Goal: Information Seeking & Learning: Learn about a topic

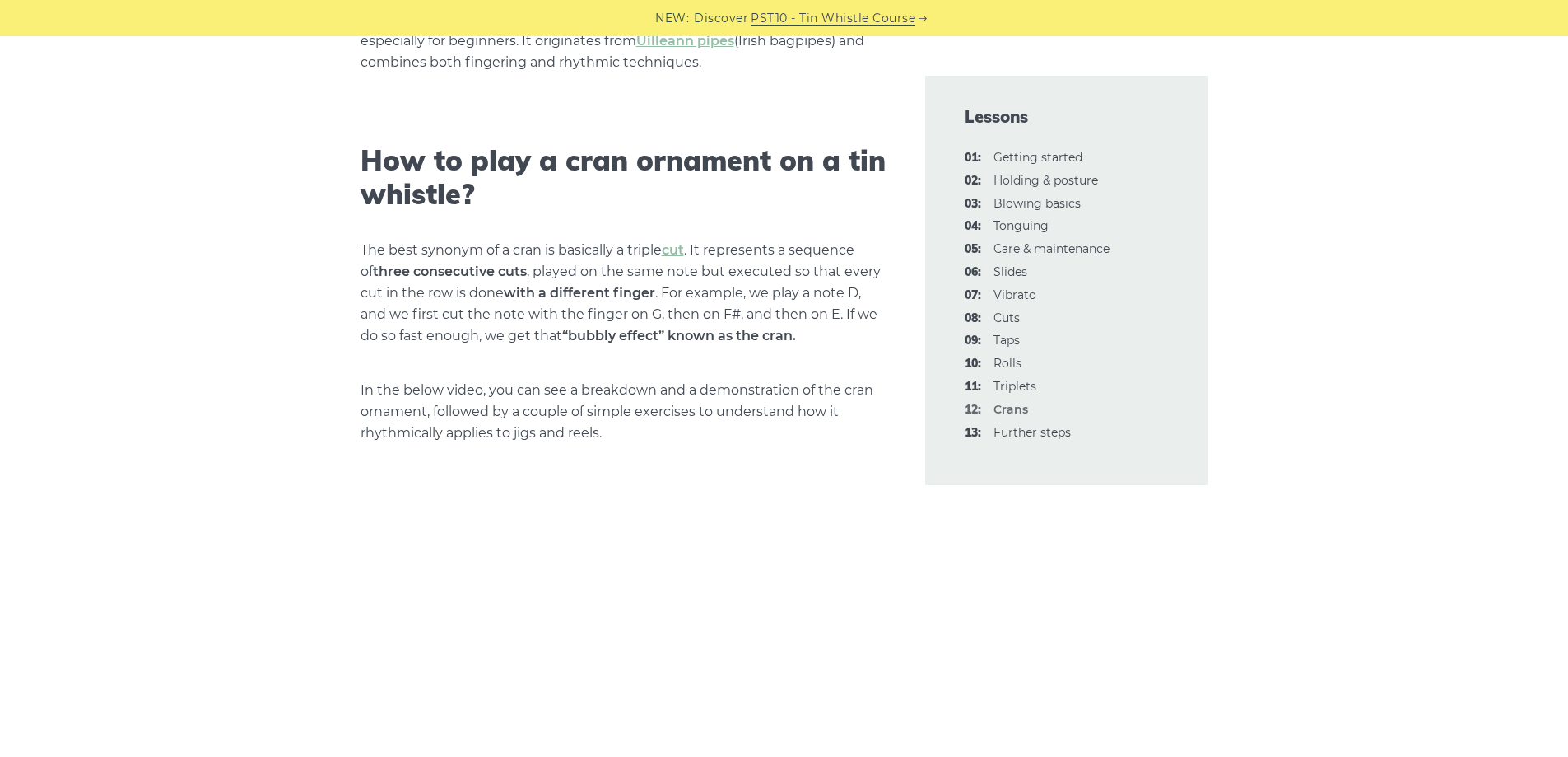
scroll to position [576, 0]
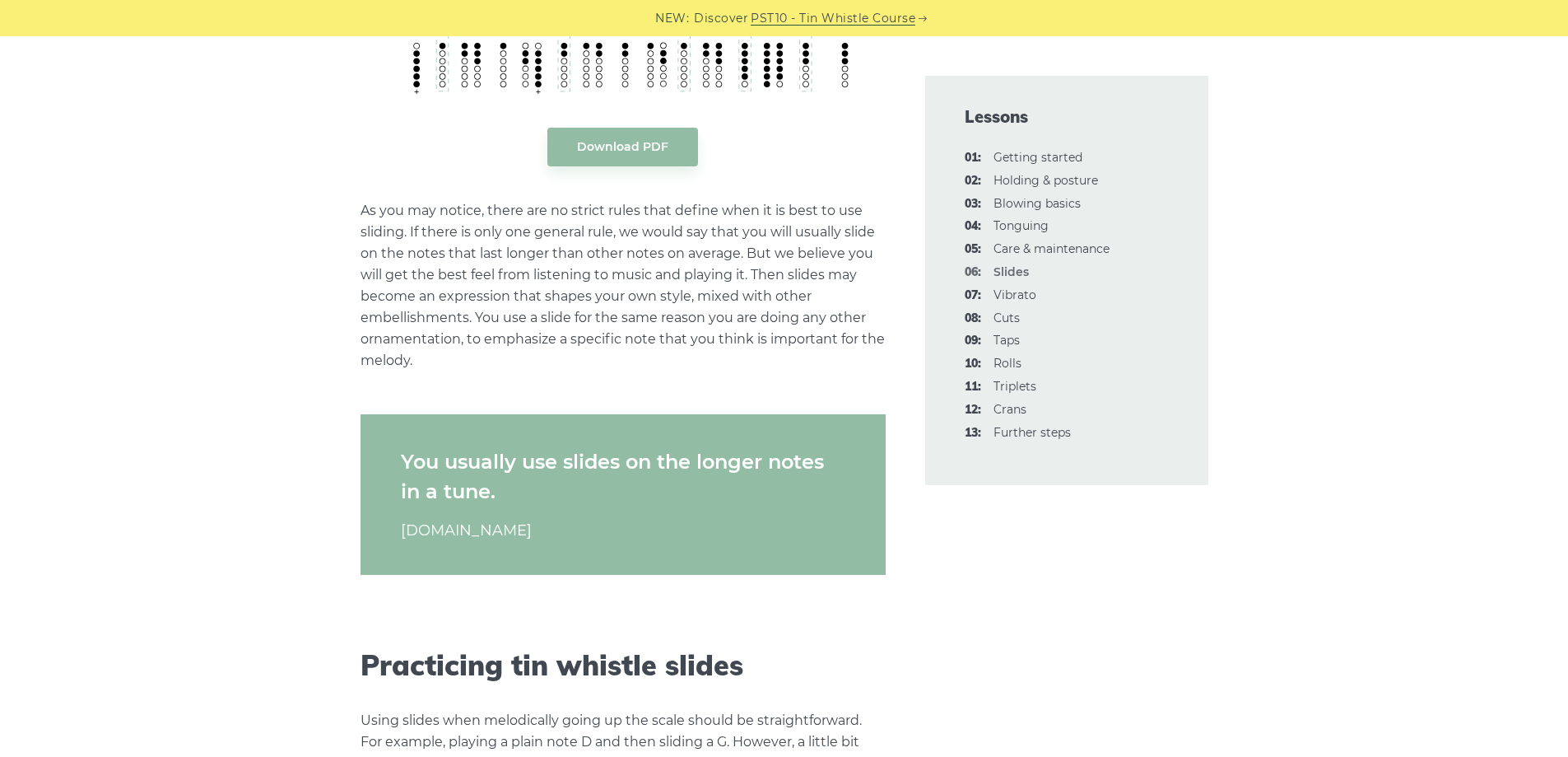
scroll to position [2636, 0]
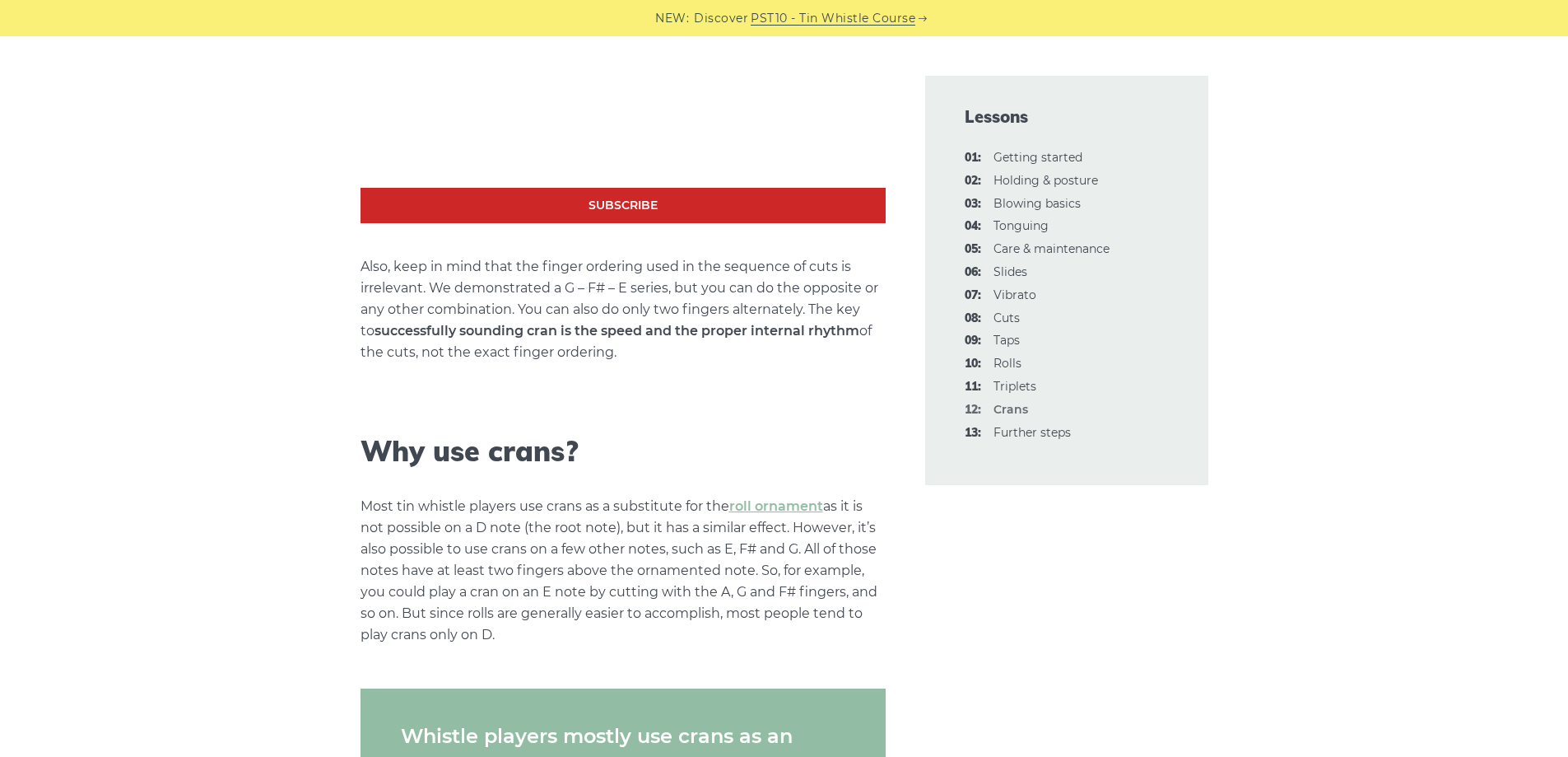
scroll to position [1235, 0]
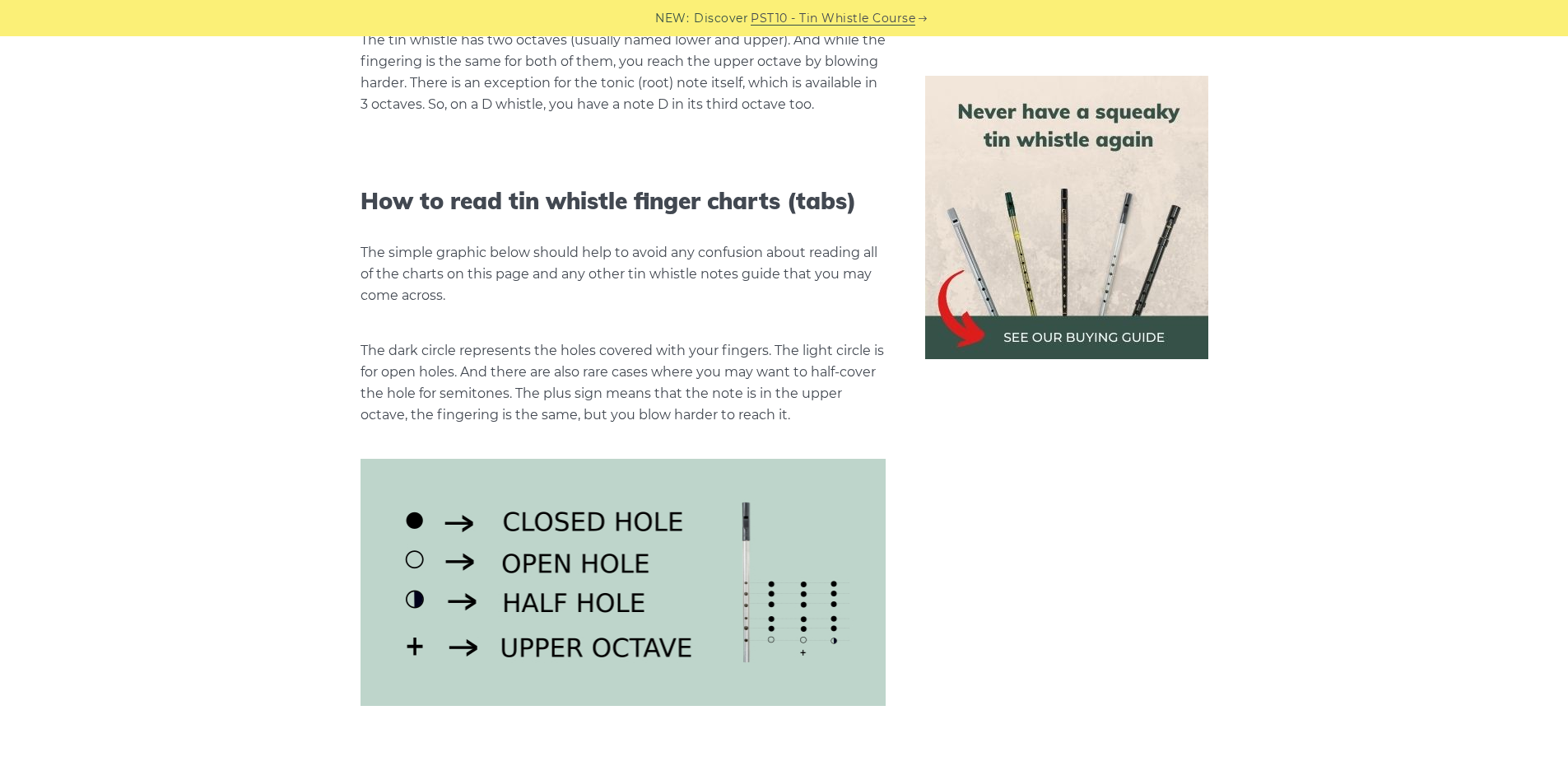
scroll to position [1894, 0]
